Goal: Task Accomplishment & Management: Complete application form

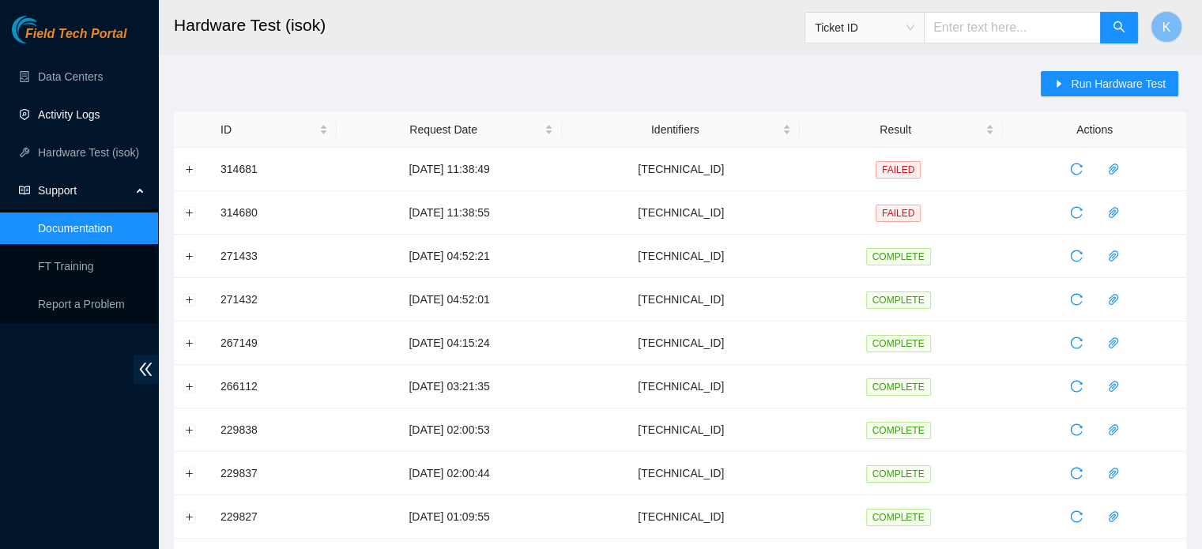
click at [57, 110] on link "Activity Logs" at bounding box center [69, 114] width 62 height 13
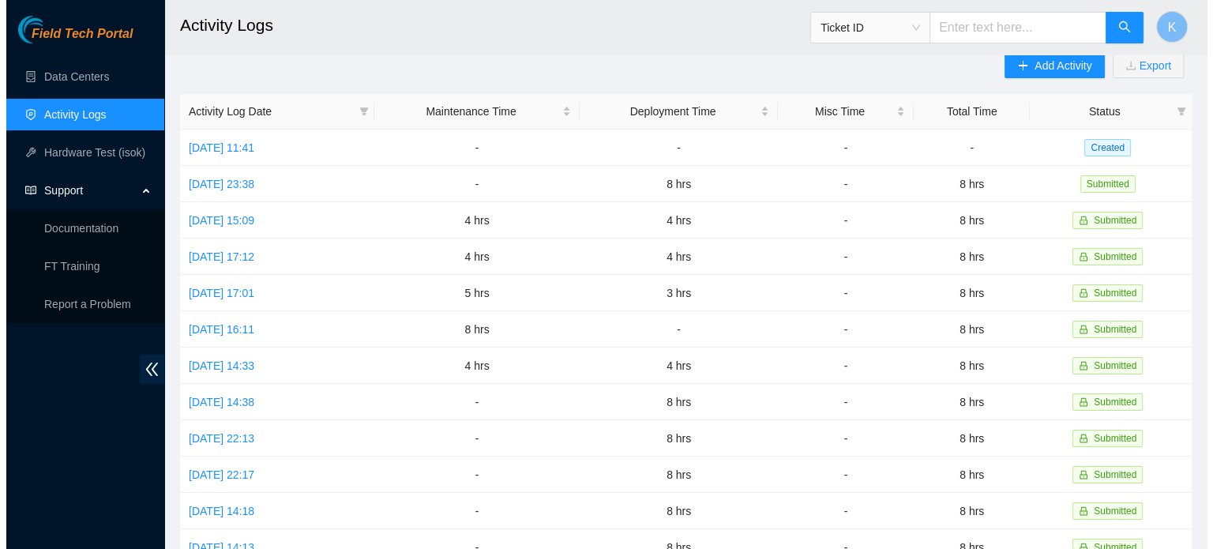
scroll to position [7, 0]
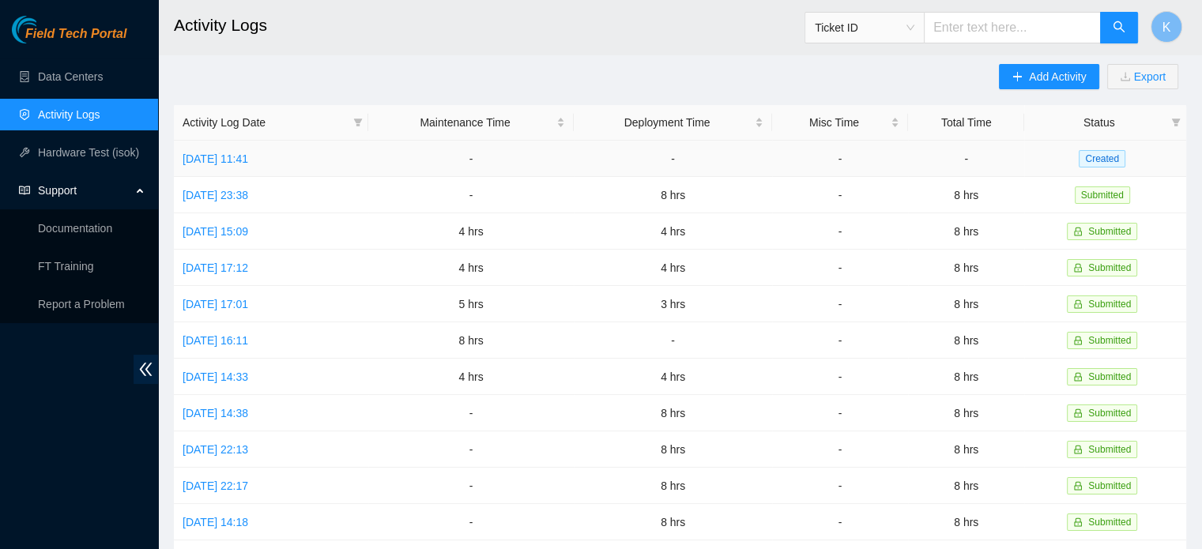
click at [218, 162] on link "[DATE] 11:41" at bounding box center [215, 158] width 66 height 13
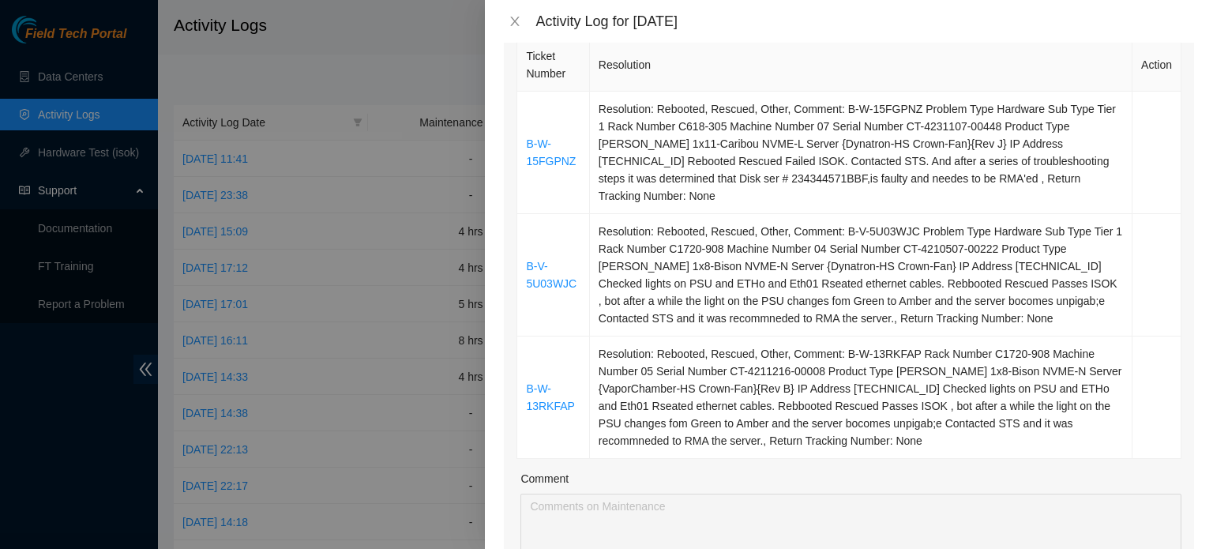
scroll to position [261, 0]
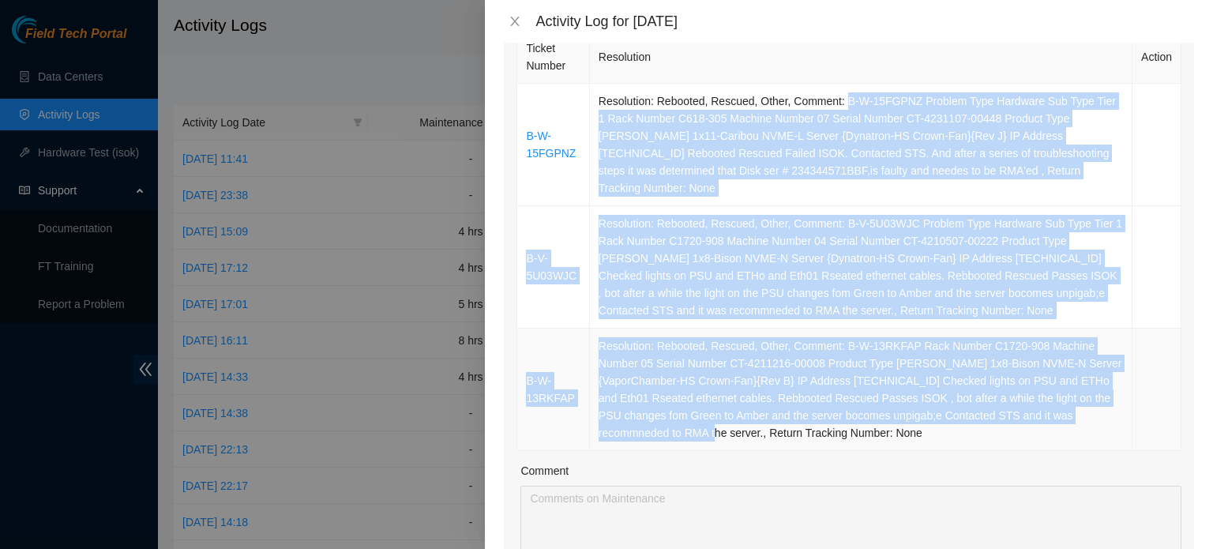
drag, startPoint x: 838, startPoint y: 100, endPoint x: 758, endPoint y: 413, distance: 323.1
click at [758, 413] on tbody "B-W-15FGPNZ Resolution: Rebooted, Rescued, Other, Comment: B-W-15FGPNZ Problem …" at bounding box center [849, 267] width 664 height 367
click at [673, 210] on td "Resolution: Rebooted, Rescued, Other, Comment: B-V-5U03WJC Problem Type Hardwar…" at bounding box center [861, 267] width 543 height 122
drag, startPoint x: 838, startPoint y: 97, endPoint x: 755, endPoint y: 417, distance: 330.5
click at [755, 417] on tbody "B-W-15FGPNZ Resolution: Rebooted, Rescued, Other, Comment: B-W-15FGPNZ Problem …" at bounding box center [849, 267] width 664 height 367
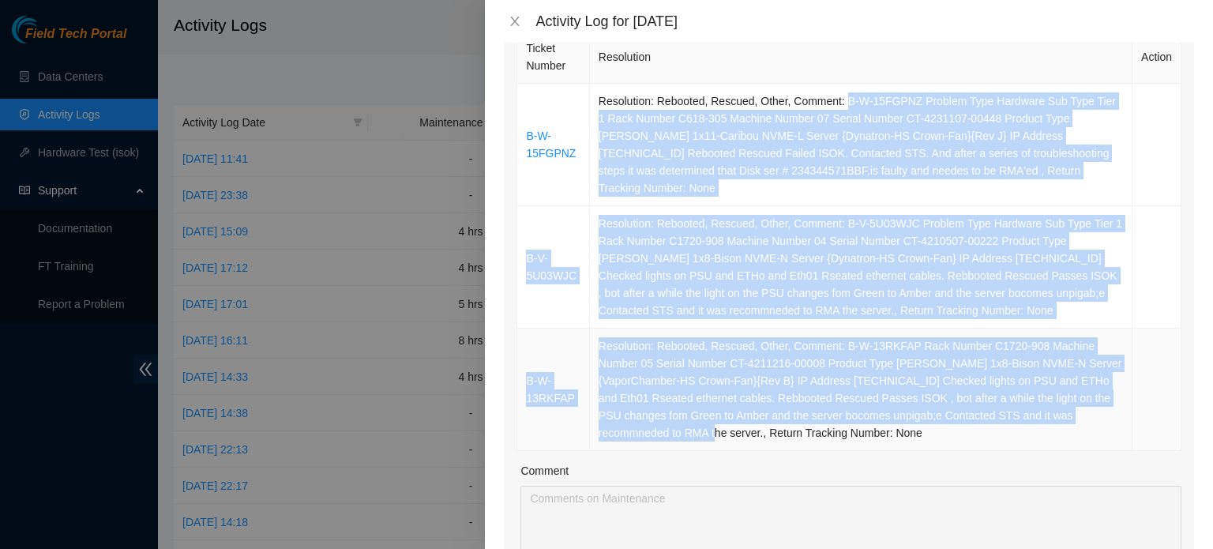
copy tbody "B-W-15FGPNZ Problem Type Hardware Sub Type Tier 1 Rack Number C618-305 Machine …"
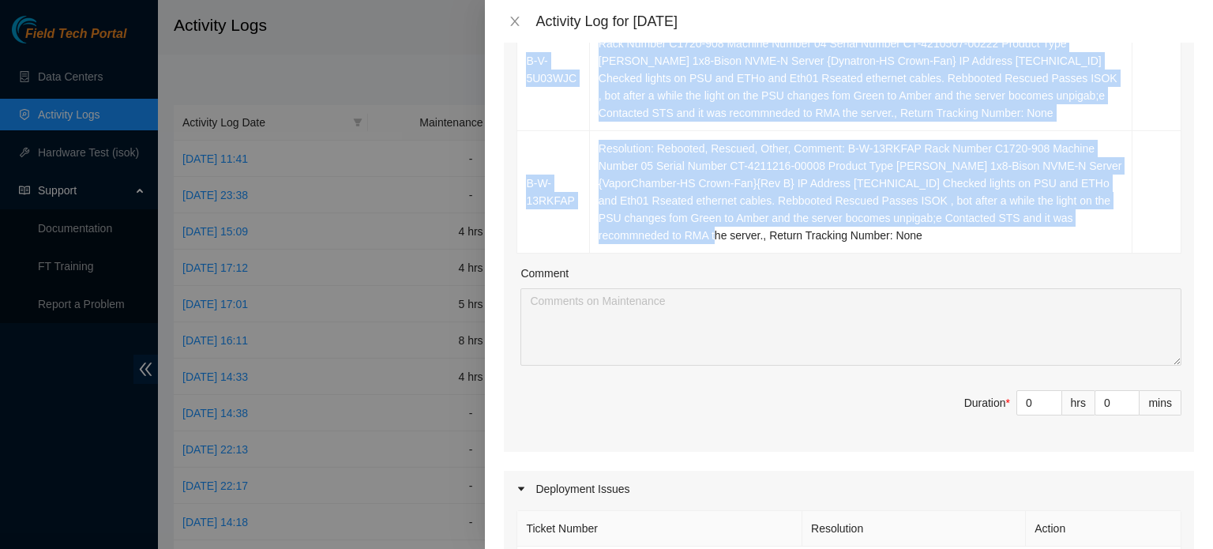
scroll to position [496, 0]
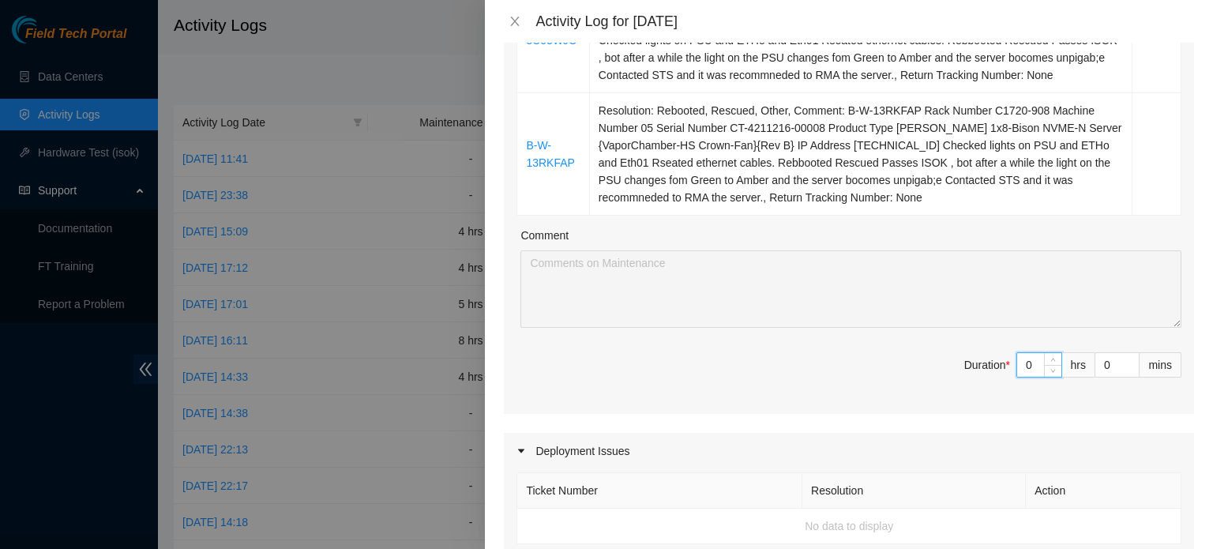
click at [1022, 353] on input "0" at bounding box center [1040, 365] width 44 height 24
type input "3"
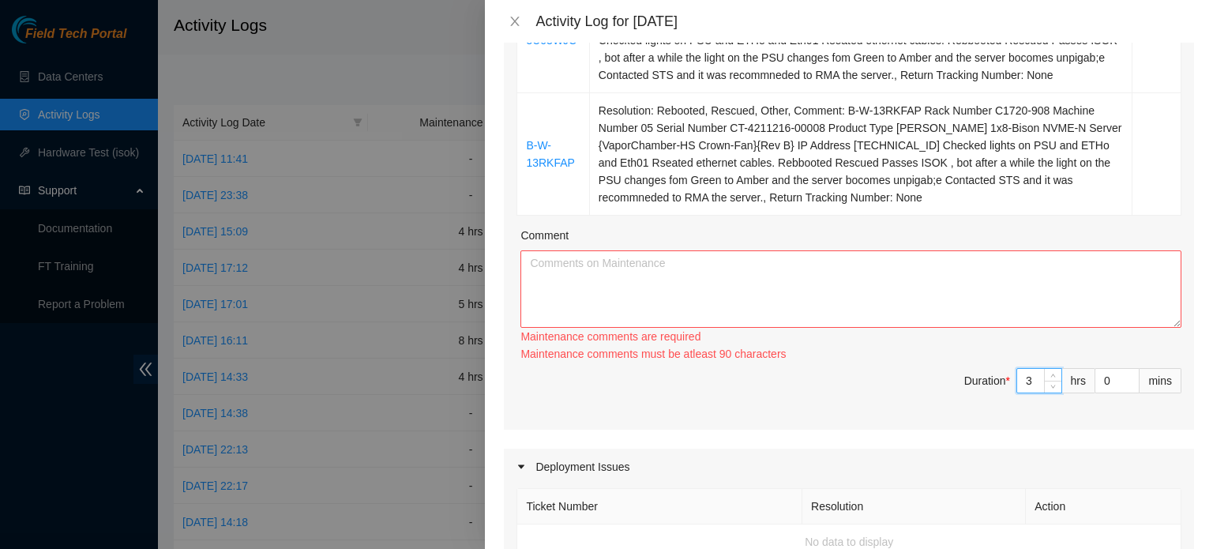
type input "3"
click at [899, 256] on textarea "Comment" at bounding box center [851, 288] width 661 height 77
paste textarea "B-W-15FGPNZ Problem Type Hardware Sub Type Tier 1 Rack Number C618-305 Machine …"
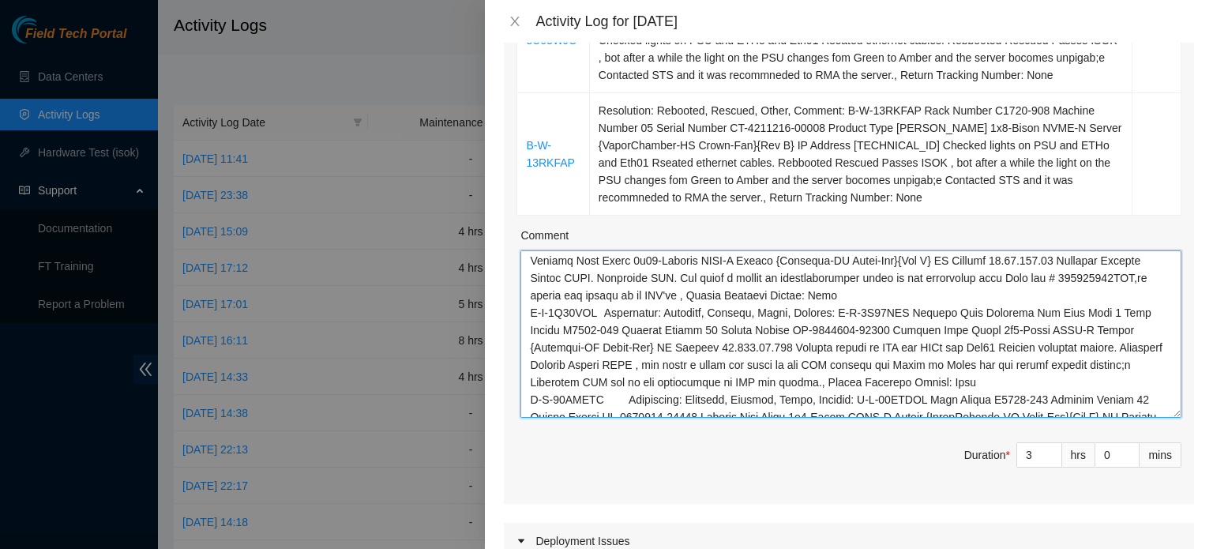
scroll to position [0, 0]
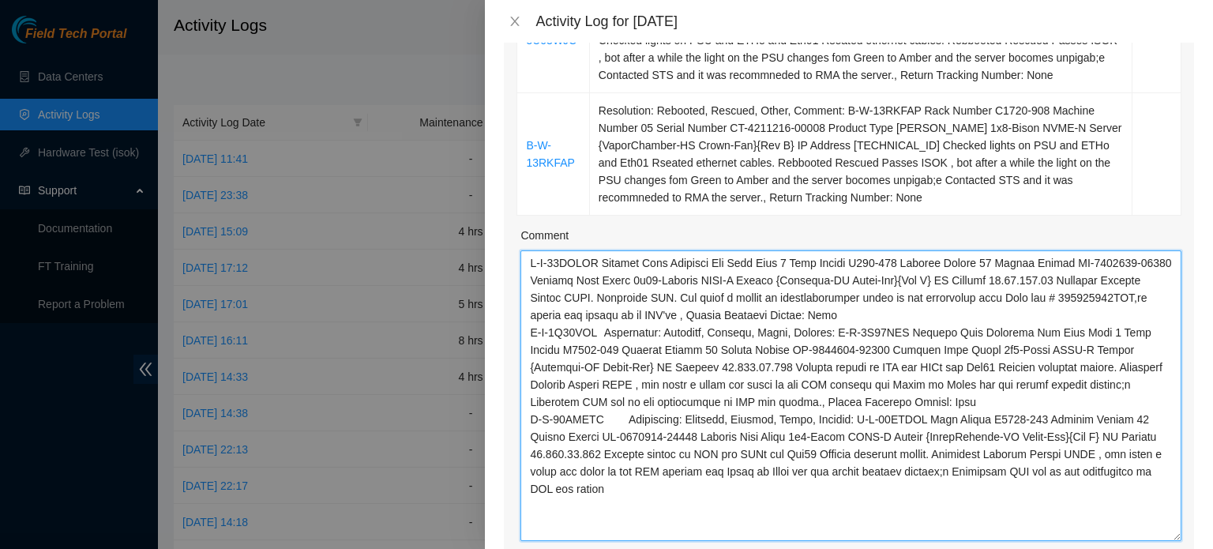
drag, startPoint x: 1166, startPoint y: 302, endPoint x: 1180, endPoint y: 515, distance: 213.8
click at [1180, 515] on div "Ticket Number Resolution Action B-W-15FGPNZ Resolution: Rebooted, Rescued, Othe…" at bounding box center [849, 209] width 690 height 836
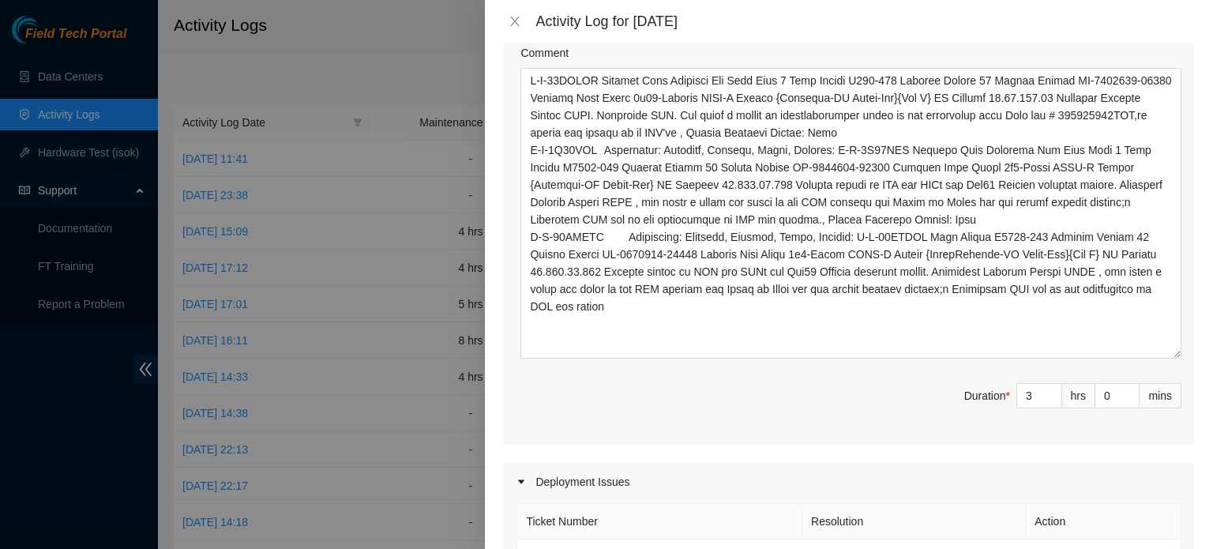
scroll to position [681, 0]
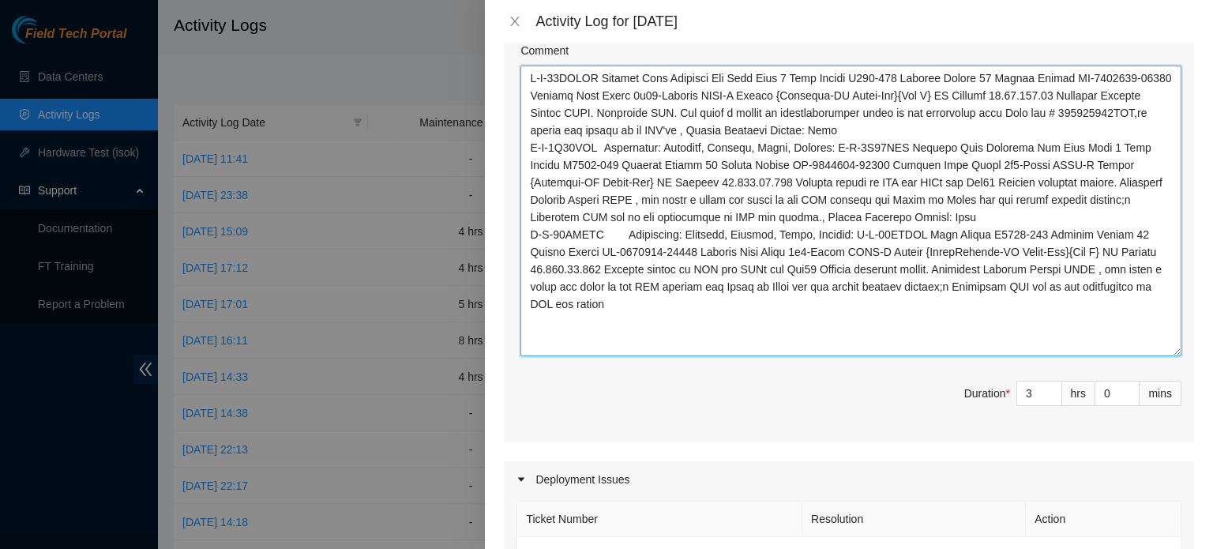
drag, startPoint x: 604, startPoint y: 56, endPoint x: 803, endPoint y: 62, distance: 199.2
click at [803, 66] on textarea "Comment" at bounding box center [851, 211] width 661 height 291
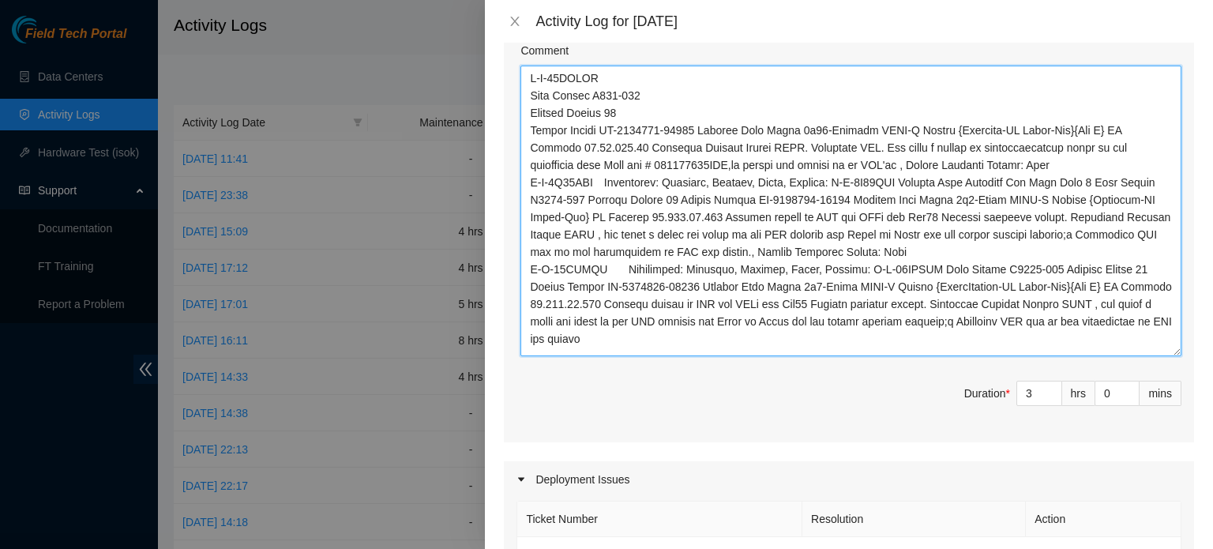
click at [1100, 110] on textarea "Comment" at bounding box center [851, 211] width 661 height 291
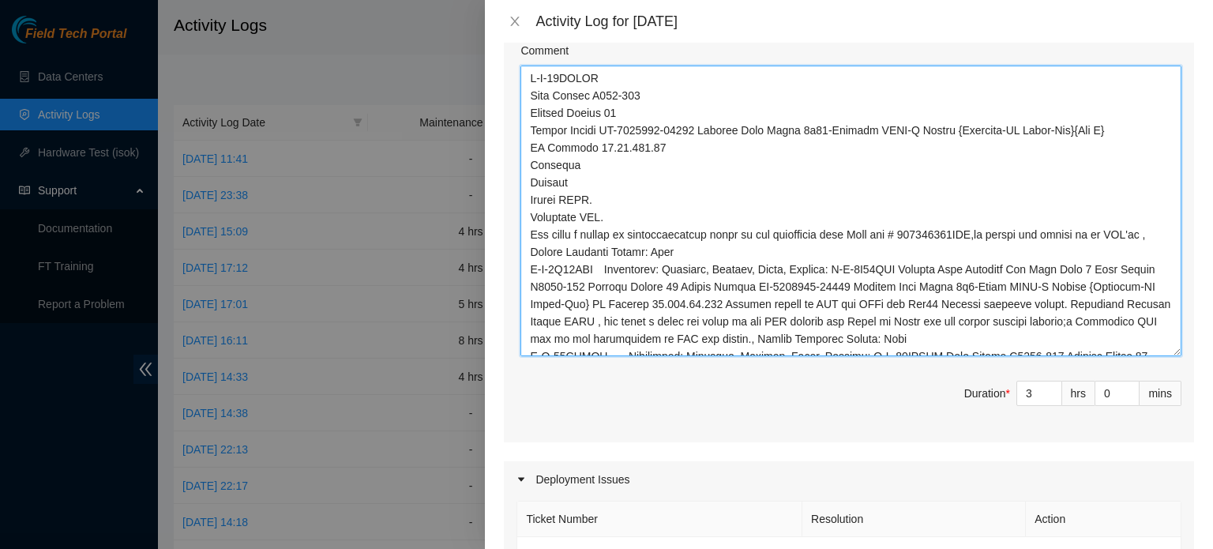
drag, startPoint x: 525, startPoint y: 235, endPoint x: 848, endPoint y: 250, distance: 323.5
click at [848, 250] on textarea "Comment" at bounding box center [851, 211] width 661 height 291
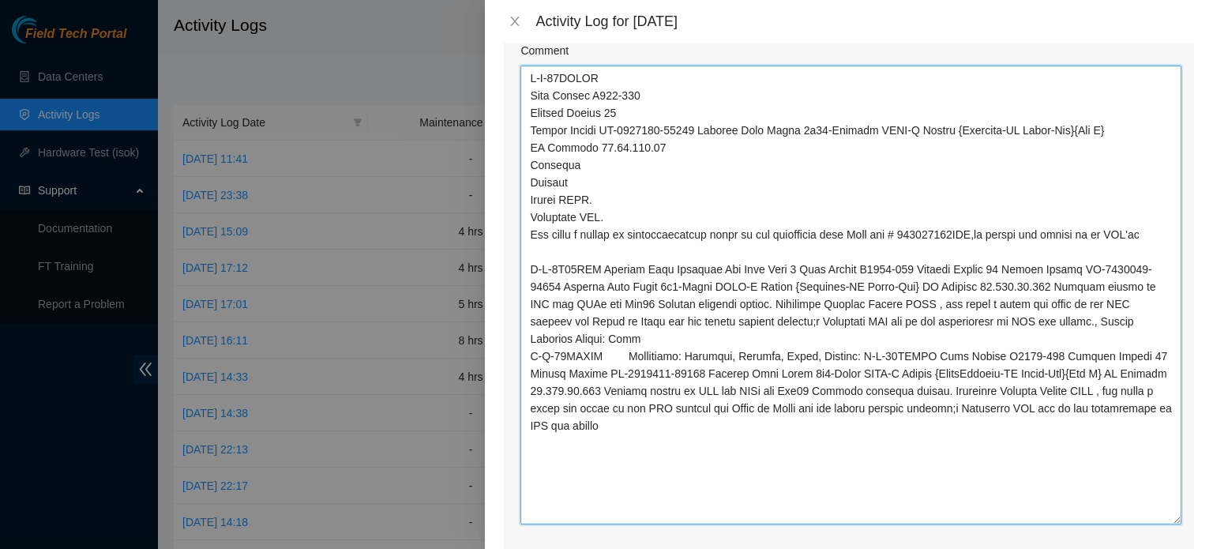
drag, startPoint x: 1168, startPoint y: 332, endPoint x: 1182, endPoint y: 505, distance: 173.5
click at [1182, 505] on div "Ticket Number Resolution Action B-W-15FGPNZ Resolution: Rebooted, Rescued, Othe…" at bounding box center [849, 109] width 690 height 1004
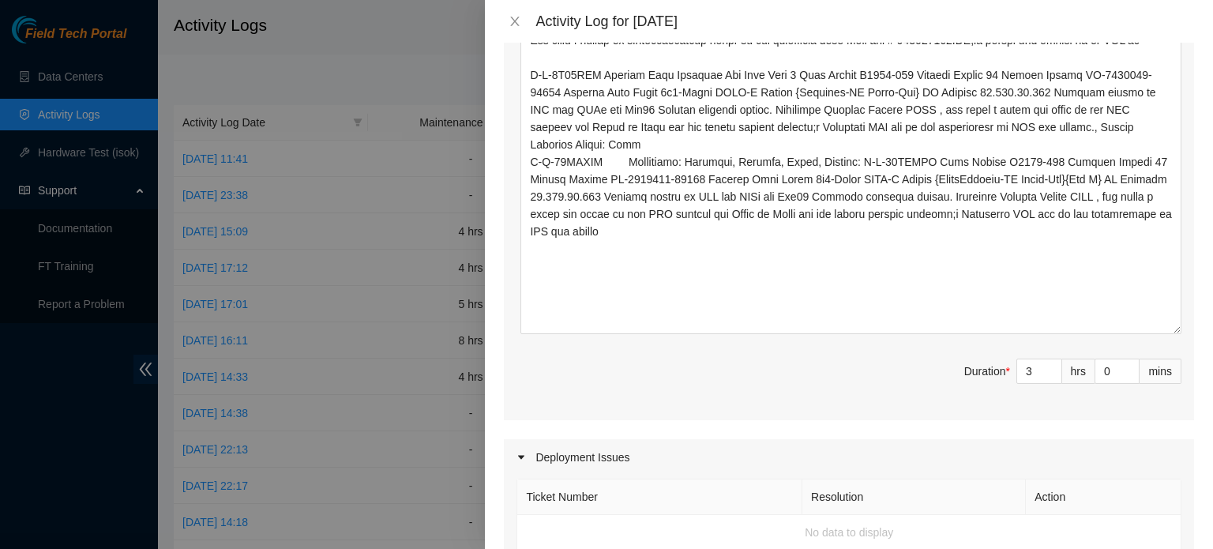
scroll to position [880, 0]
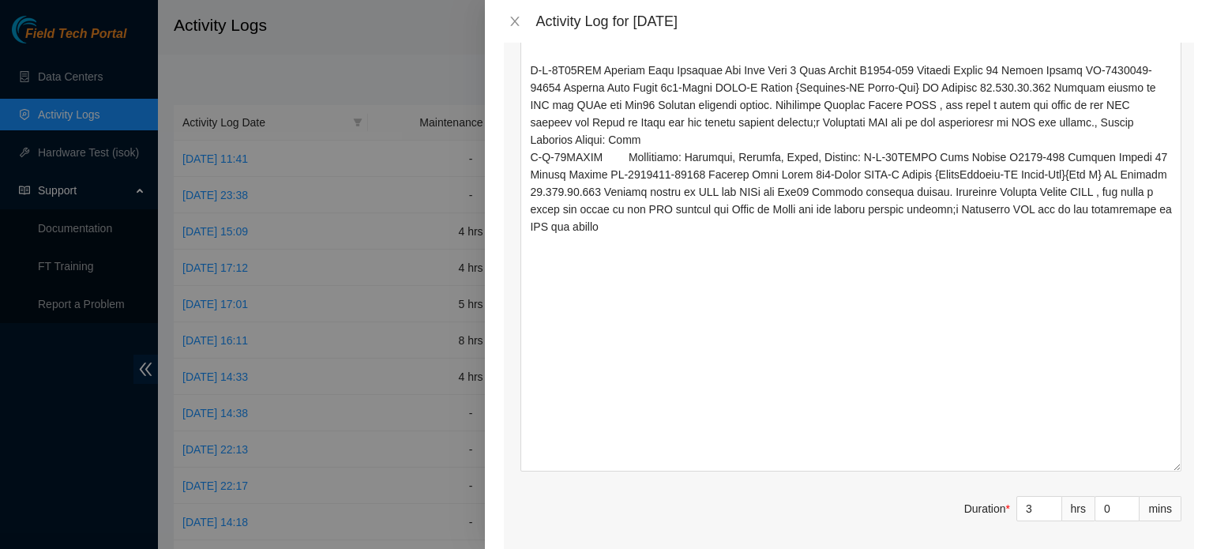
drag, startPoint x: 1164, startPoint y: 305, endPoint x: 1176, endPoint y: 448, distance: 143.6
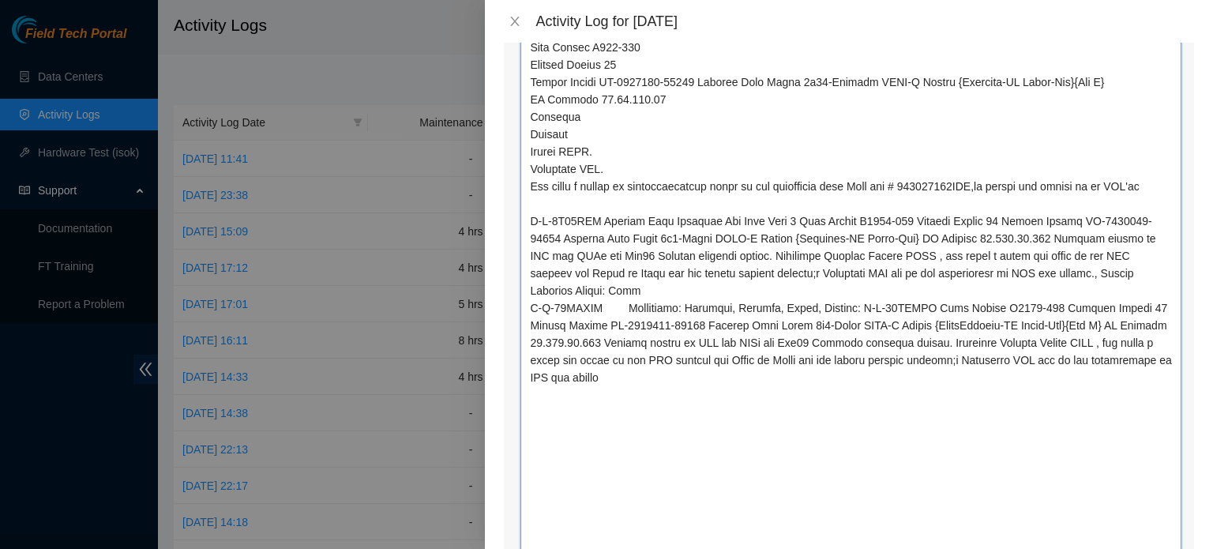
scroll to position [692, 0]
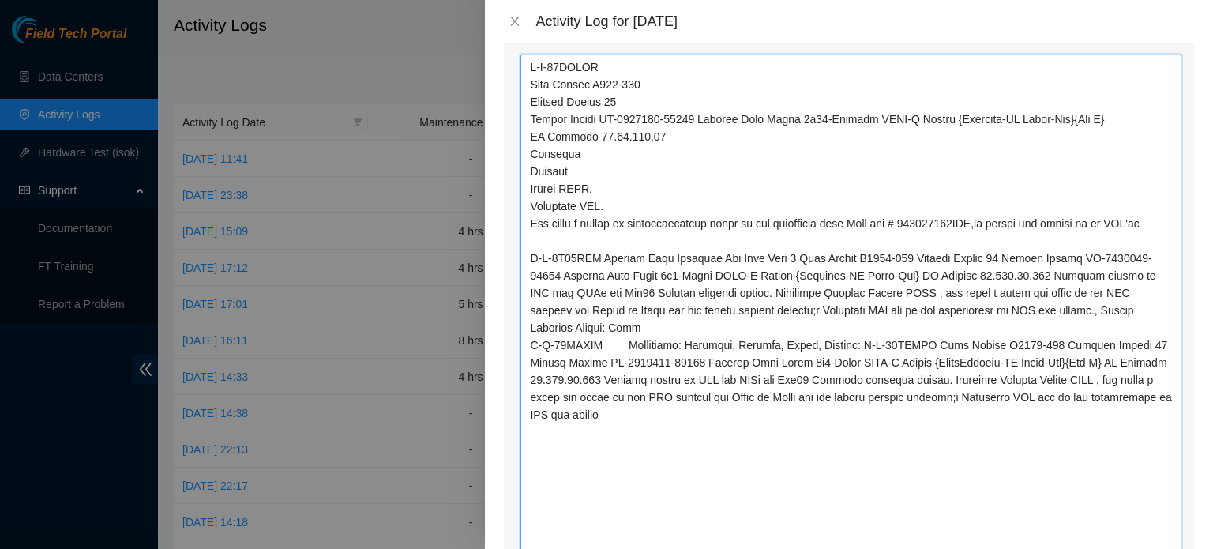
drag, startPoint x: 601, startPoint y: 53, endPoint x: 800, endPoint y: 243, distance: 274.4
click at [800, 243] on textarea "Comment" at bounding box center [851, 357] width 661 height 605
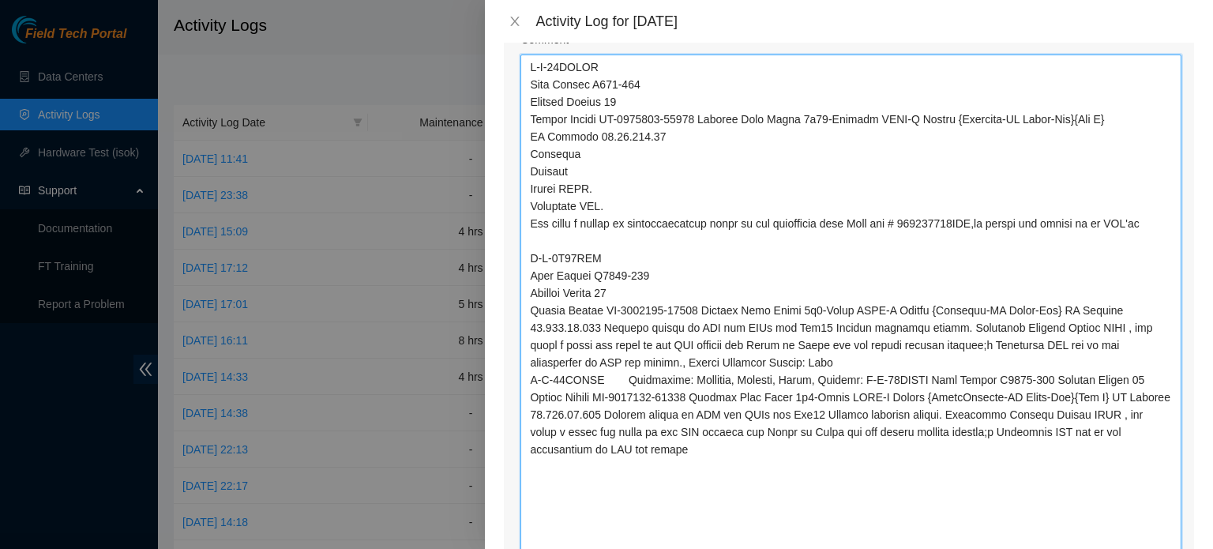
click at [1052, 290] on textarea "Comment" at bounding box center [851, 357] width 661 height 605
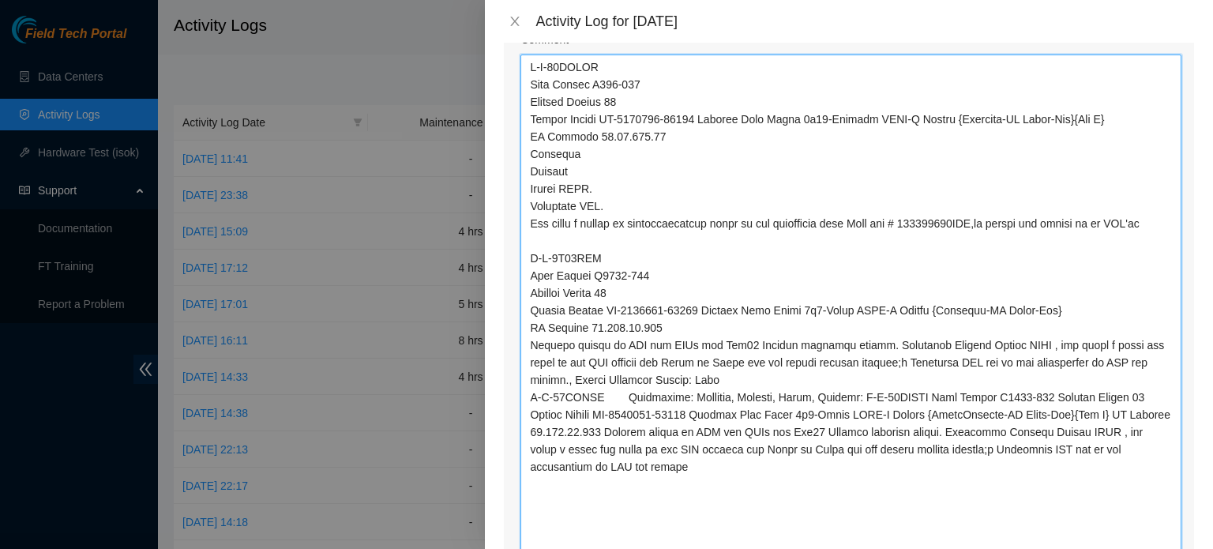
drag, startPoint x: 579, startPoint y: 362, endPoint x: 746, endPoint y: 356, distance: 166.8
click at [746, 356] on textarea "Comment" at bounding box center [851, 357] width 661 height 605
drag, startPoint x: 847, startPoint y: 378, endPoint x: 530, endPoint y: 378, distance: 316.8
click at [530, 378] on textarea "Comment" at bounding box center [851, 357] width 661 height 605
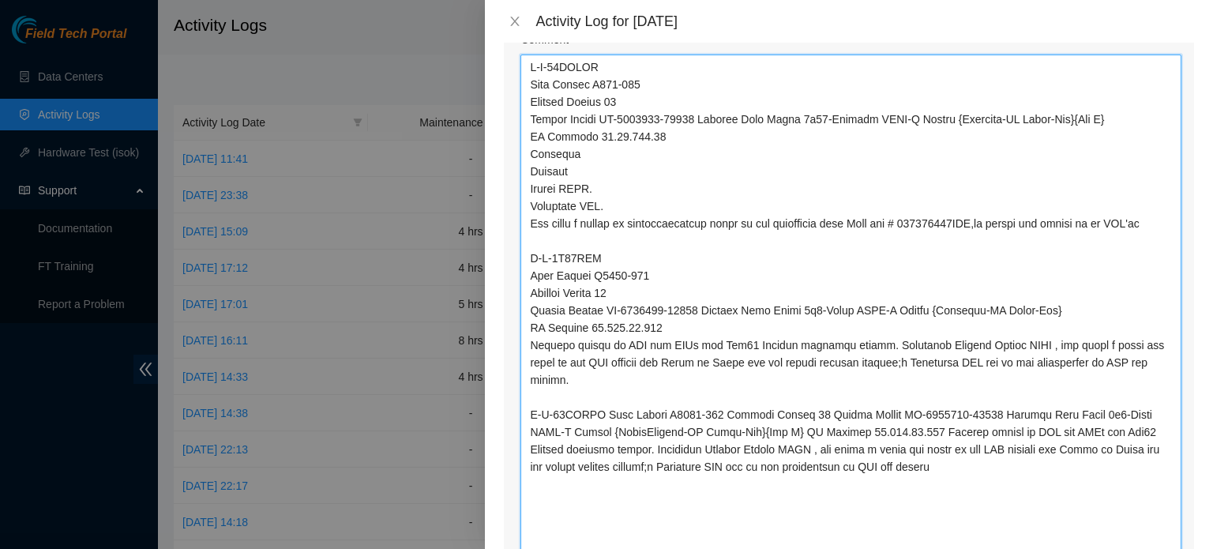
click at [603, 393] on textarea "Comment" at bounding box center [851, 357] width 661 height 605
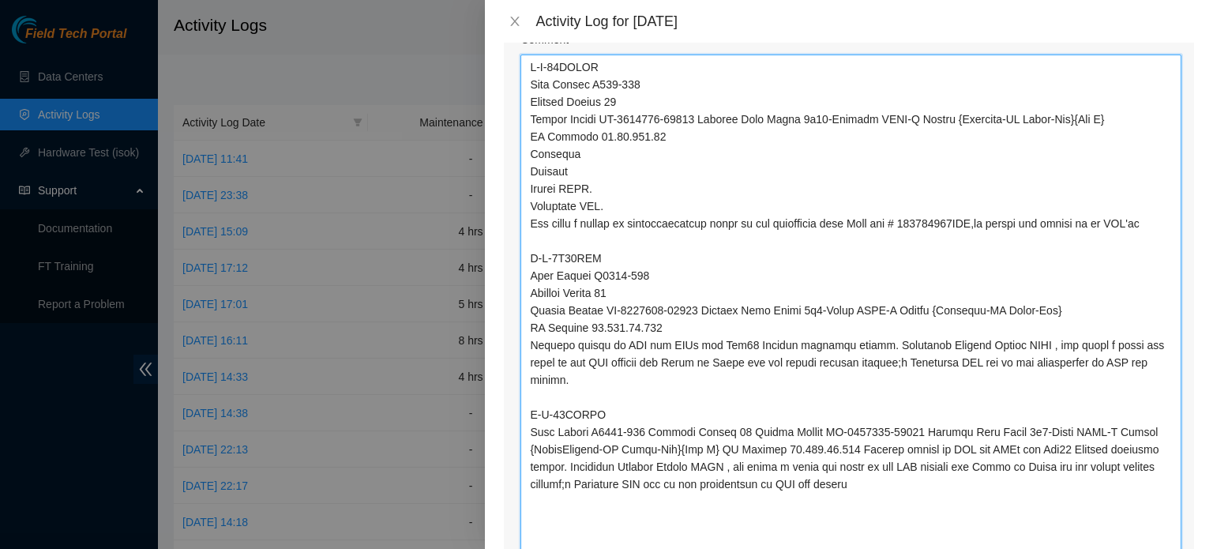
click at [657, 413] on textarea "Comment" at bounding box center [851, 357] width 661 height 605
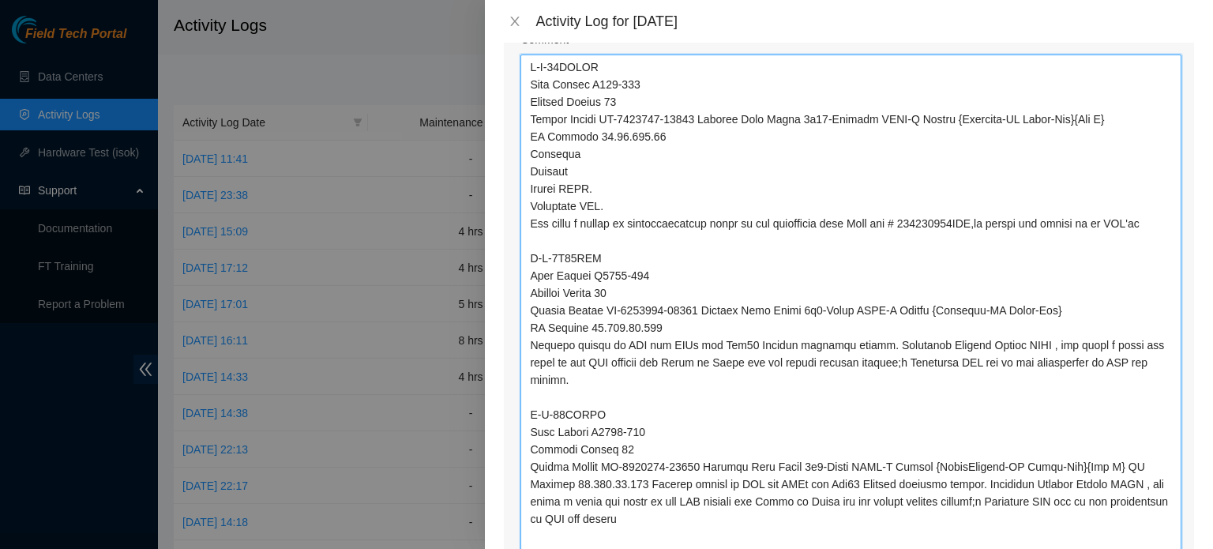
click at [1112, 448] on textarea "Comment" at bounding box center [851, 357] width 661 height 605
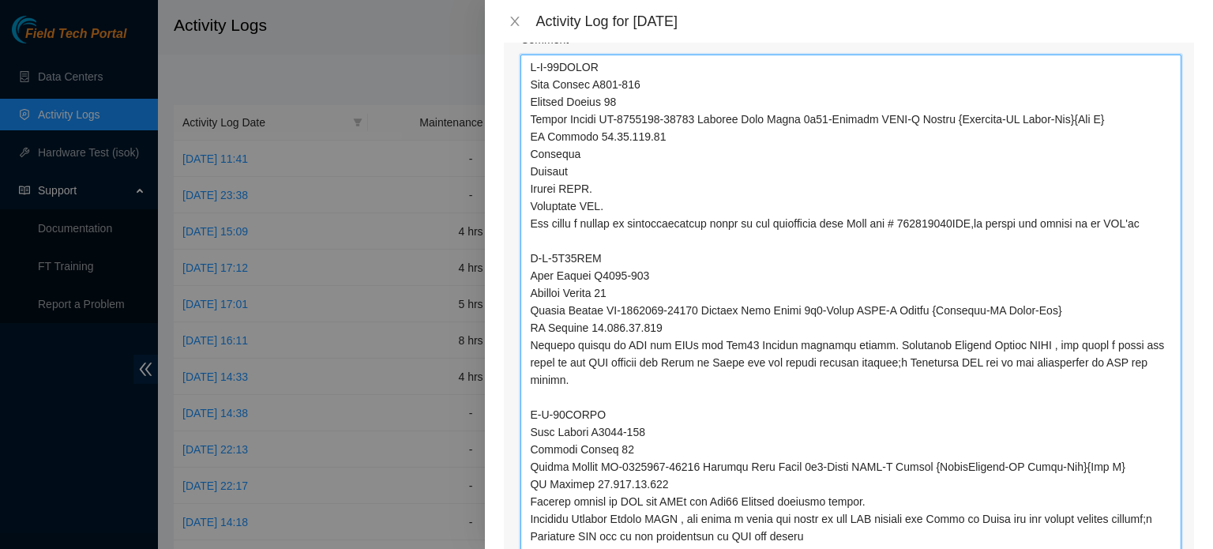
type textarea "B-W-15FGPNZ Rack Number C618-305 Machine Number 07 Serial Number CT-4231107-004…"
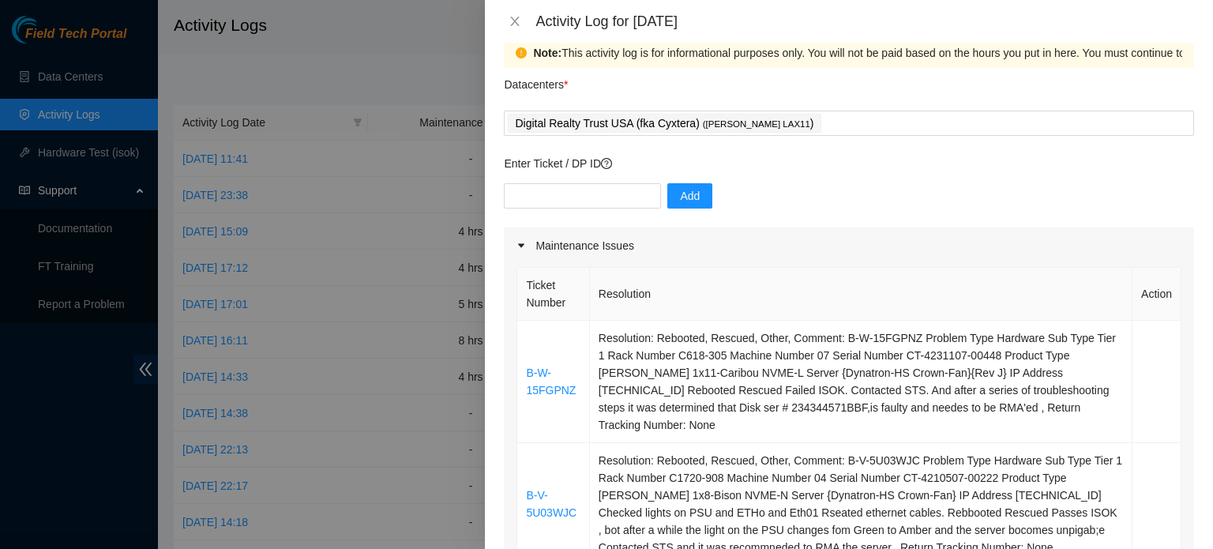
scroll to position [0, 0]
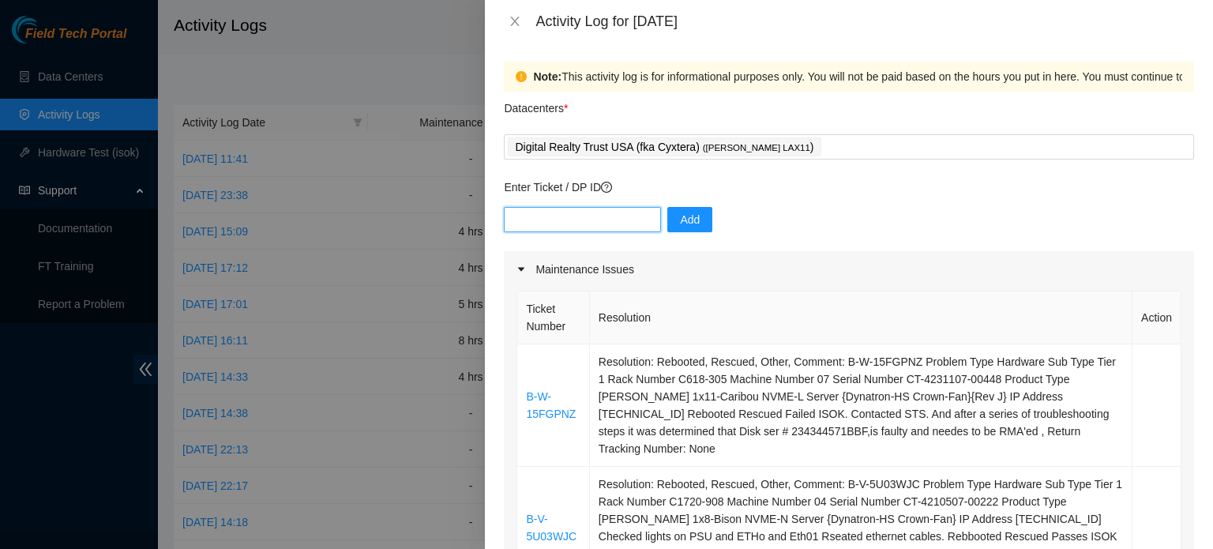
click at [522, 225] on input "text" at bounding box center [582, 219] width 157 height 25
type input "DP79190"
click at [680, 216] on span "Add" at bounding box center [690, 219] width 20 height 17
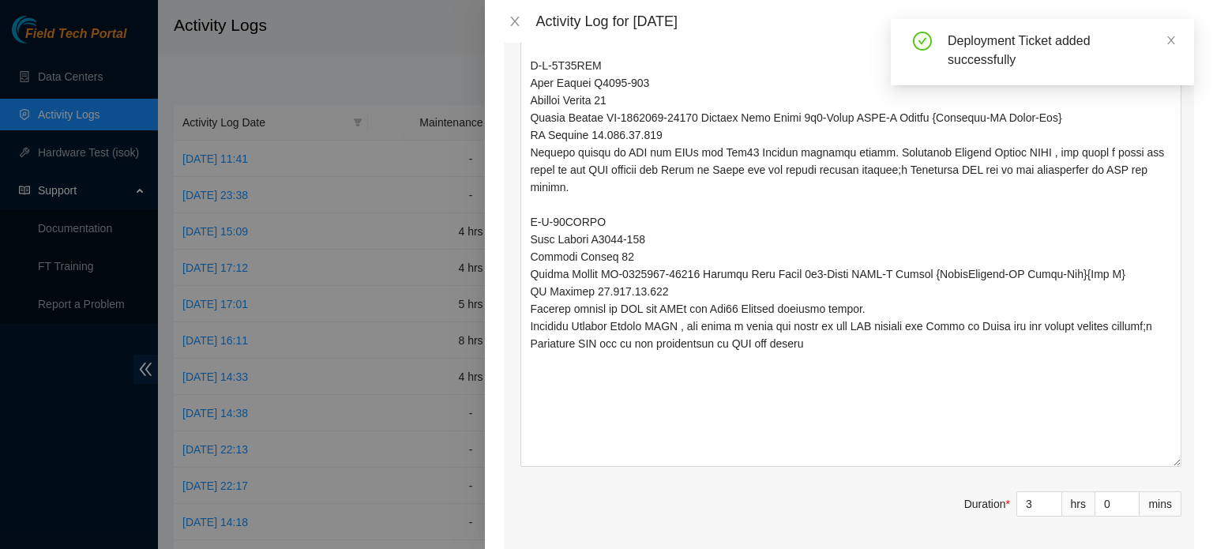
scroll to position [1327, 0]
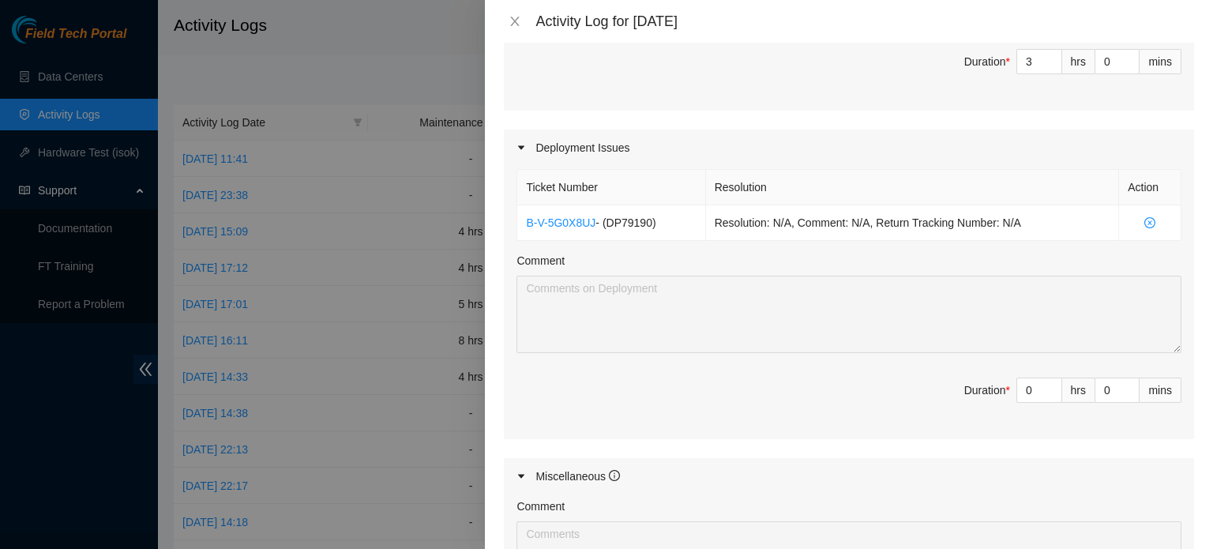
click at [1022, 378] on input "0" at bounding box center [1040, 390] width 44 height 24
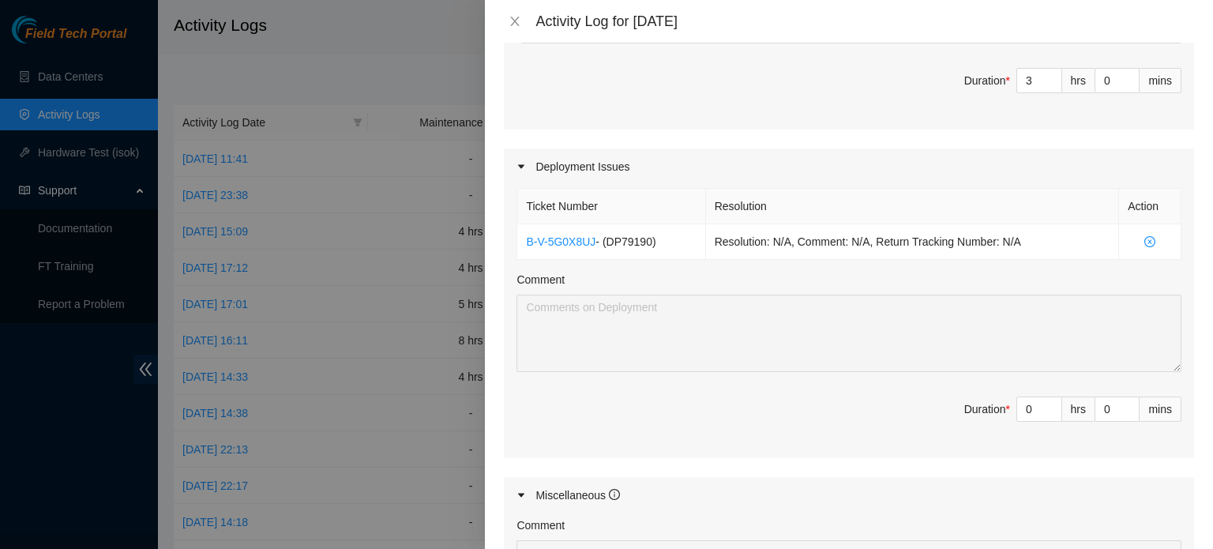
scroll to position [1305, 0]
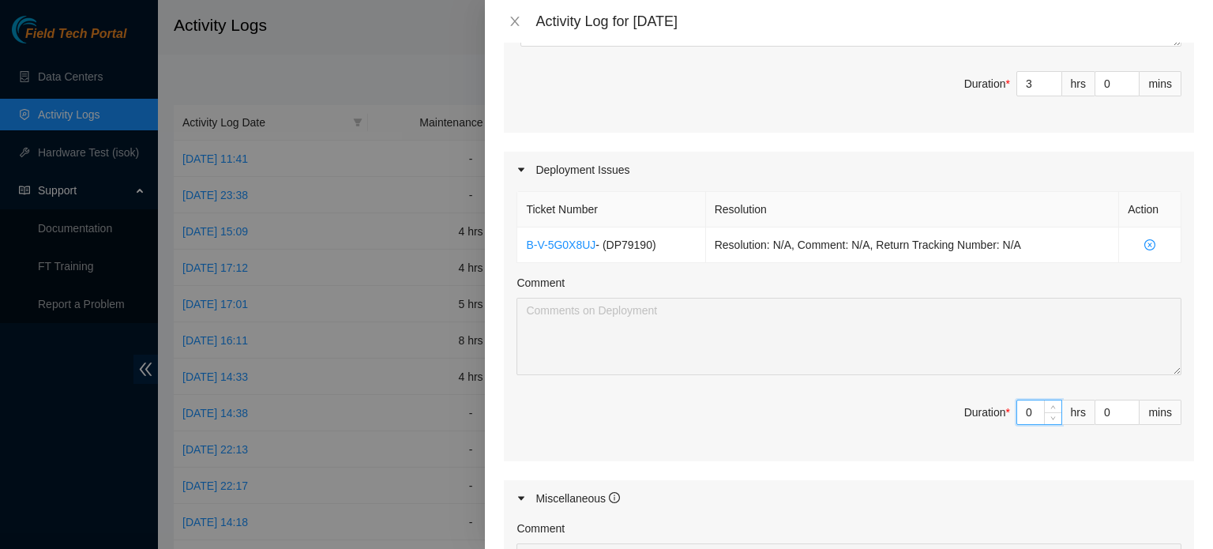
click at [1022, 401] on input "0" at bounding box center [1040, 413] width 44 height 24
type input "5"
type input "8"
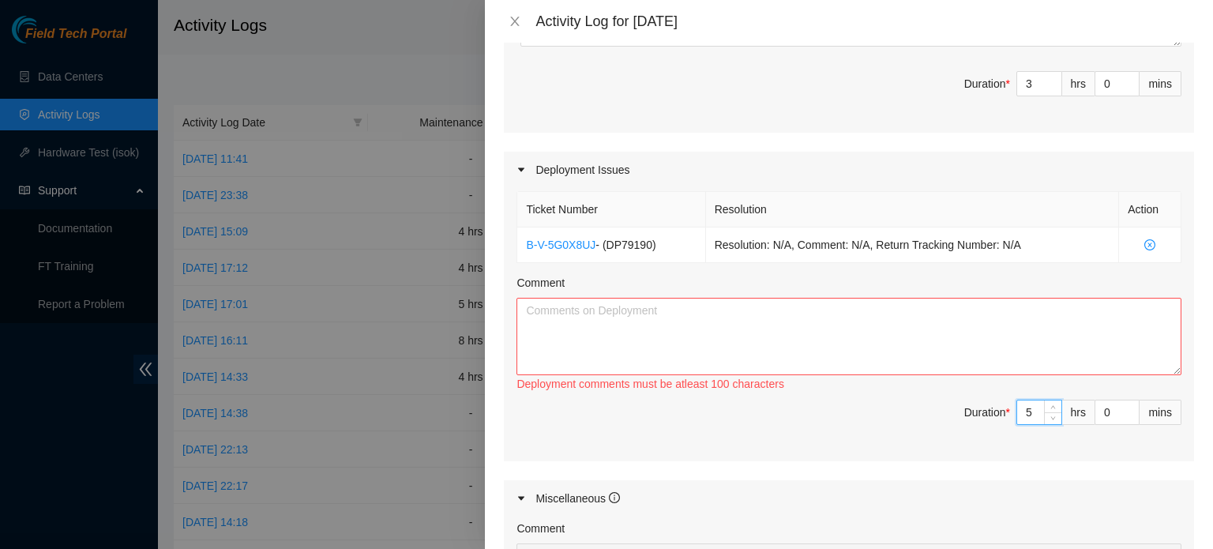
type input "5"
click at [852, 305] on textarea "Comment" at bounding box center [849, 336] width 665 height 77
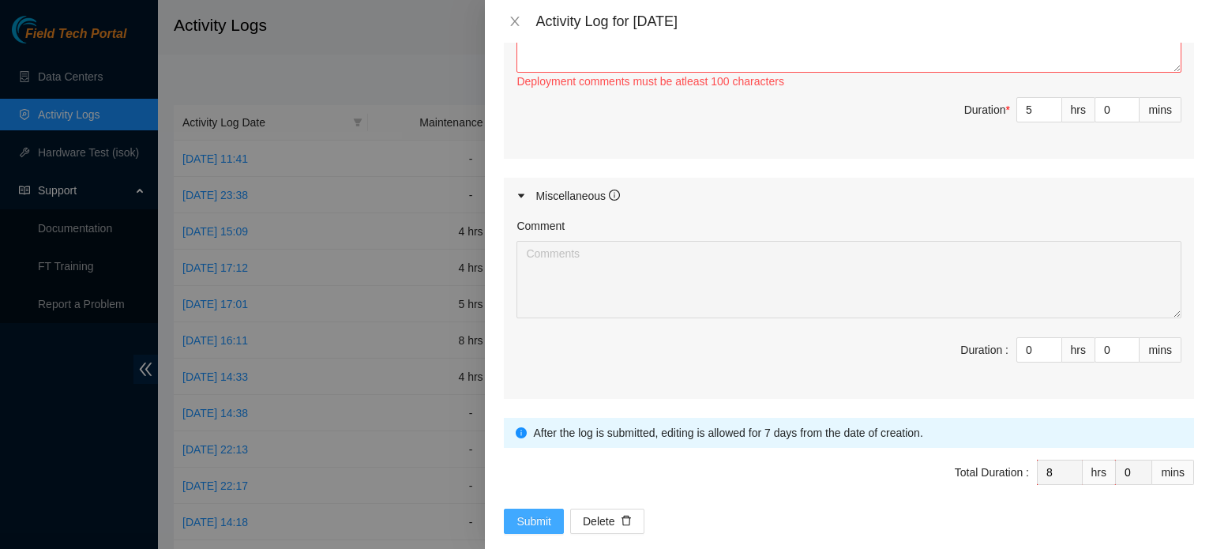
click at [529, 513] on span "Submit" at bounding box center [534, 521] width 35 height 17
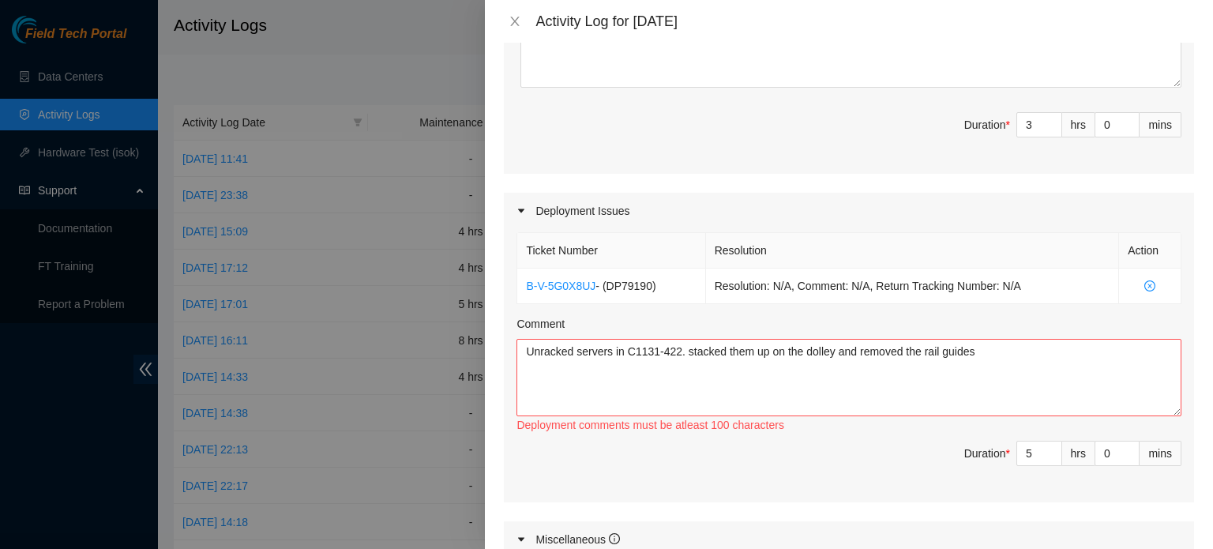
scroll to position [1286, 0]
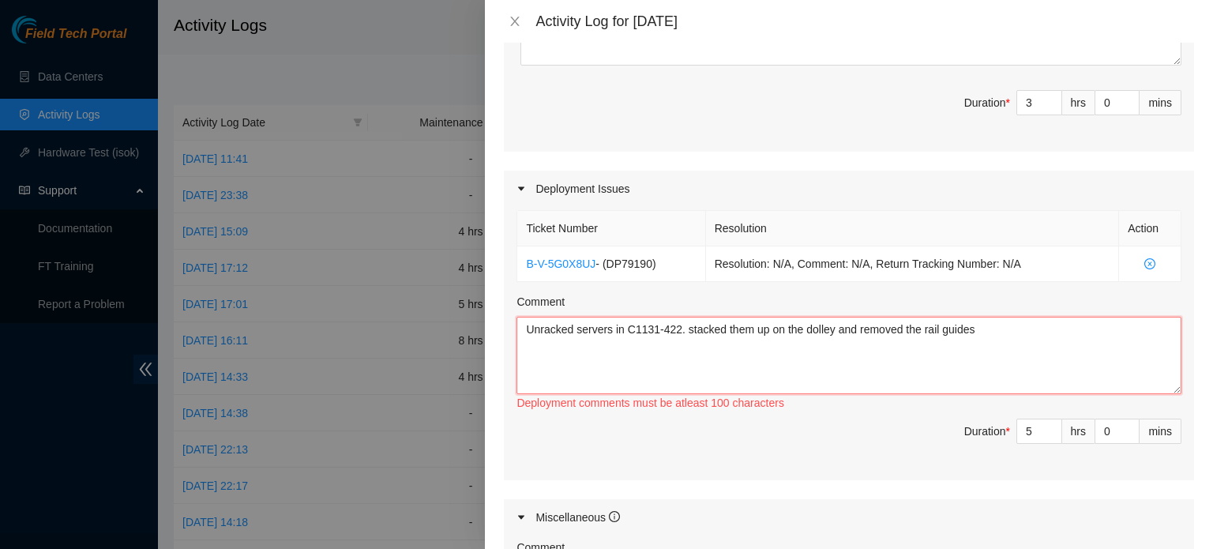
click at [991, 317] on textarea "Unracked servers in C1131-422. stacked them up on the dolley and removed the ra…" at bounding box center [849, 355] width 665 height 77
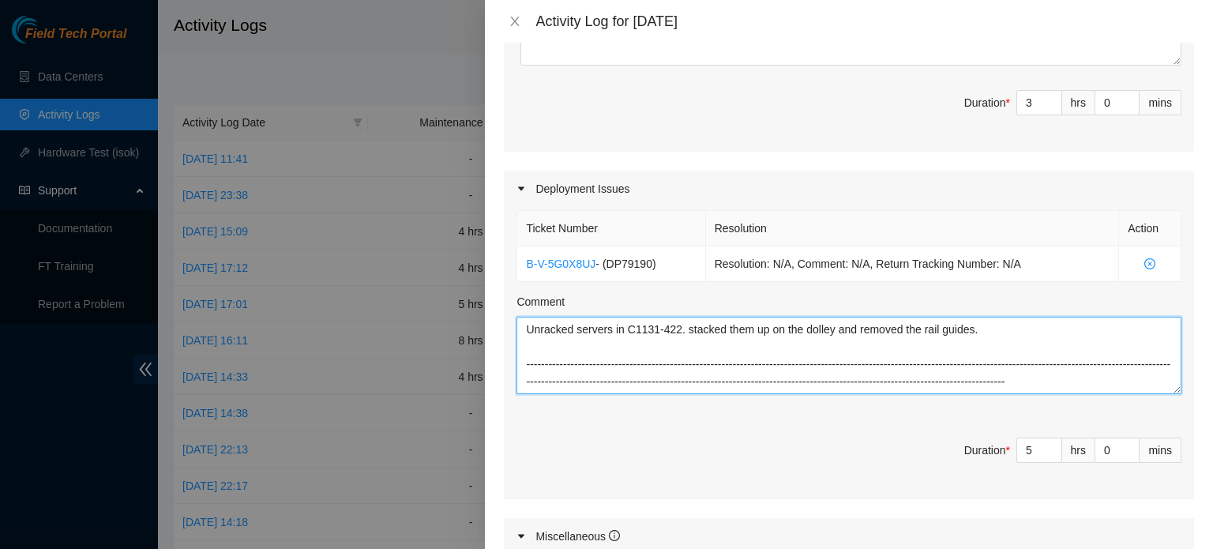
scroll to position [13, 0]
click at [686, 317] on textarea "Unracked servers in C1131-422. stacked them up on the dolley and removed the ra…" at bounding box center [849, 355] width 665 height 77
type textarea "Unracked servers in C1131-422. Stacked them up on the dolley and removed the ra…"
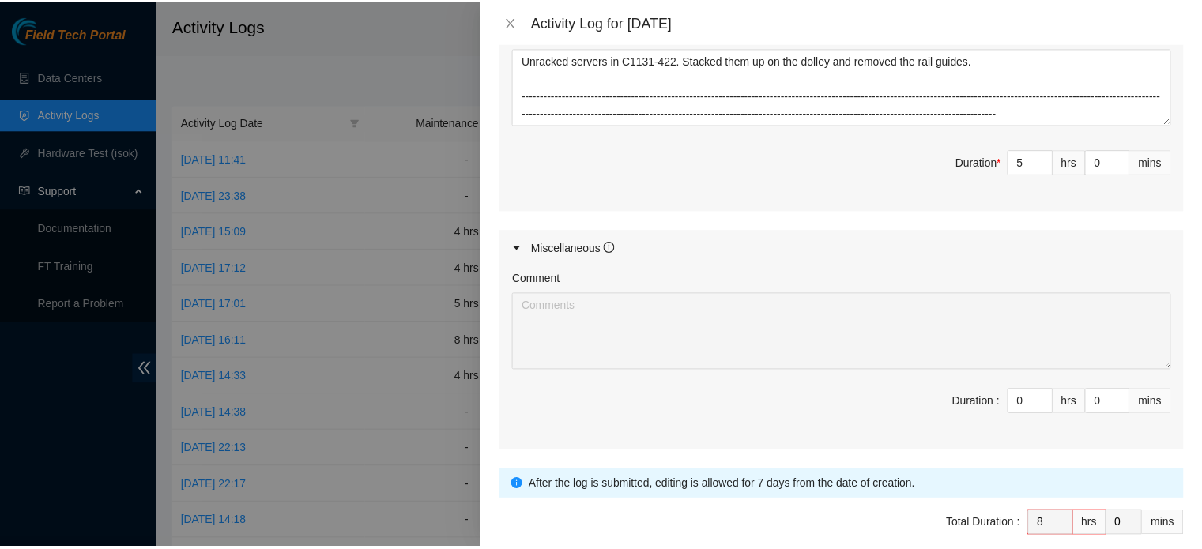
scroll to position [1608, 0]
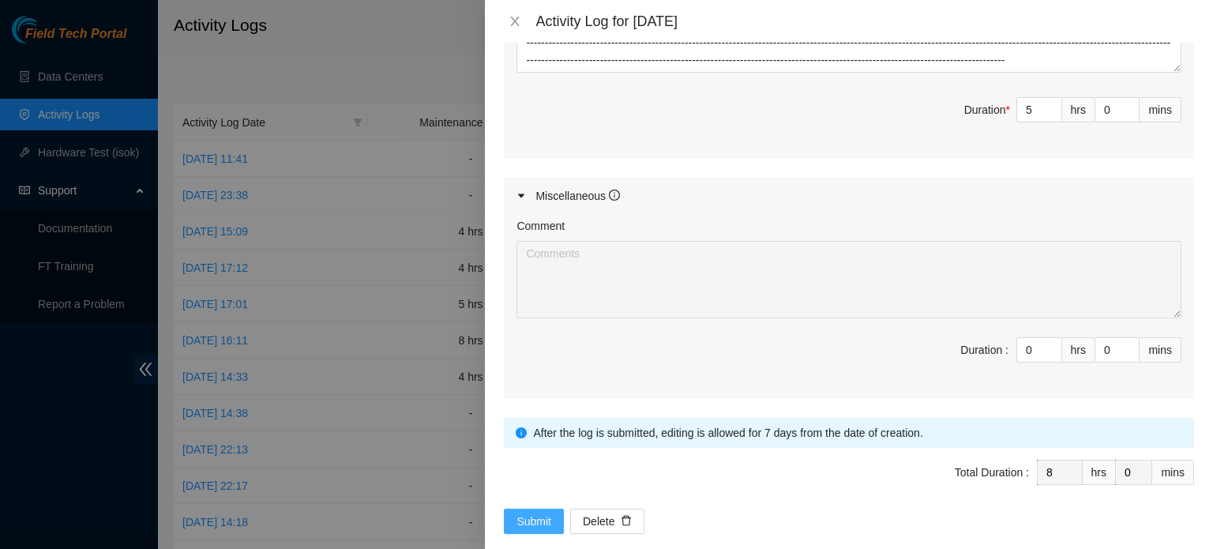
click at [529, 513] on span "Submit" at bounding box center [534, 521] width 35 height 17
